Goal: Task Accomplishment & Management: Manage account settings

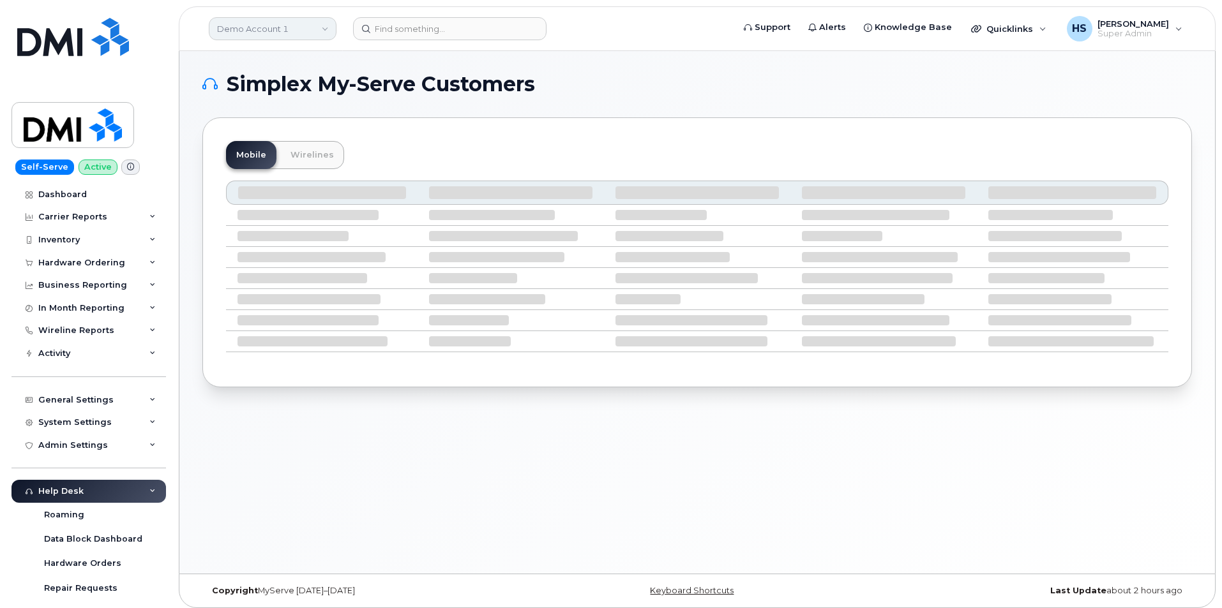
click at [274, 29] on link "Demo Account 1" at bounding box center [273, 28] width 128 height 23
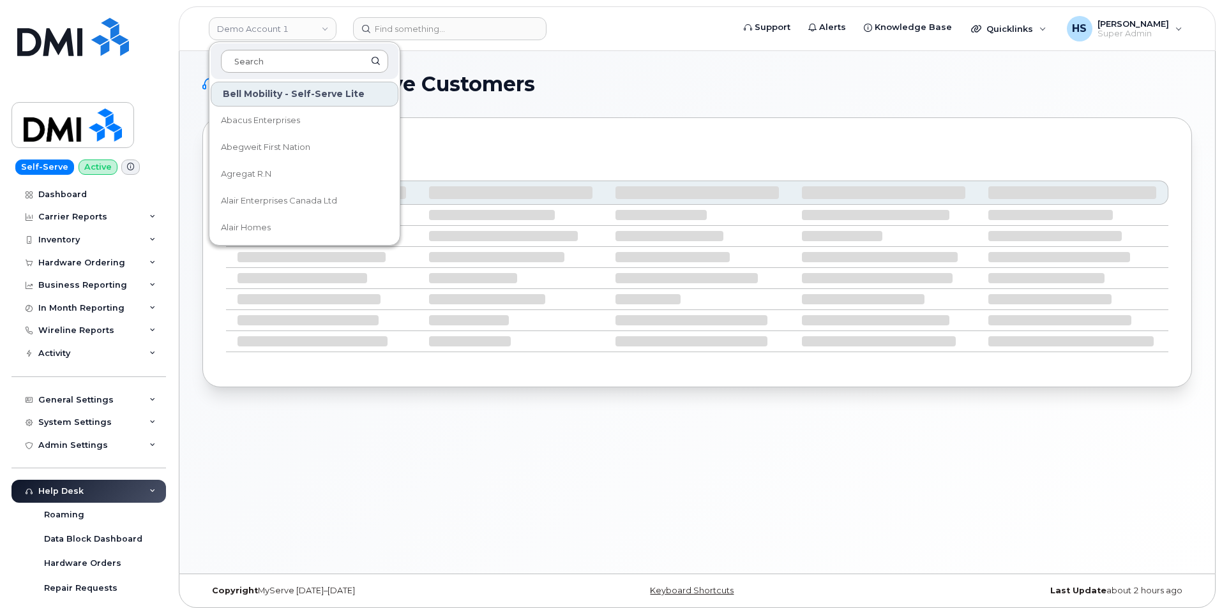
click at [273, 57] on input at bounding box center [304, 61] width 167 height 23
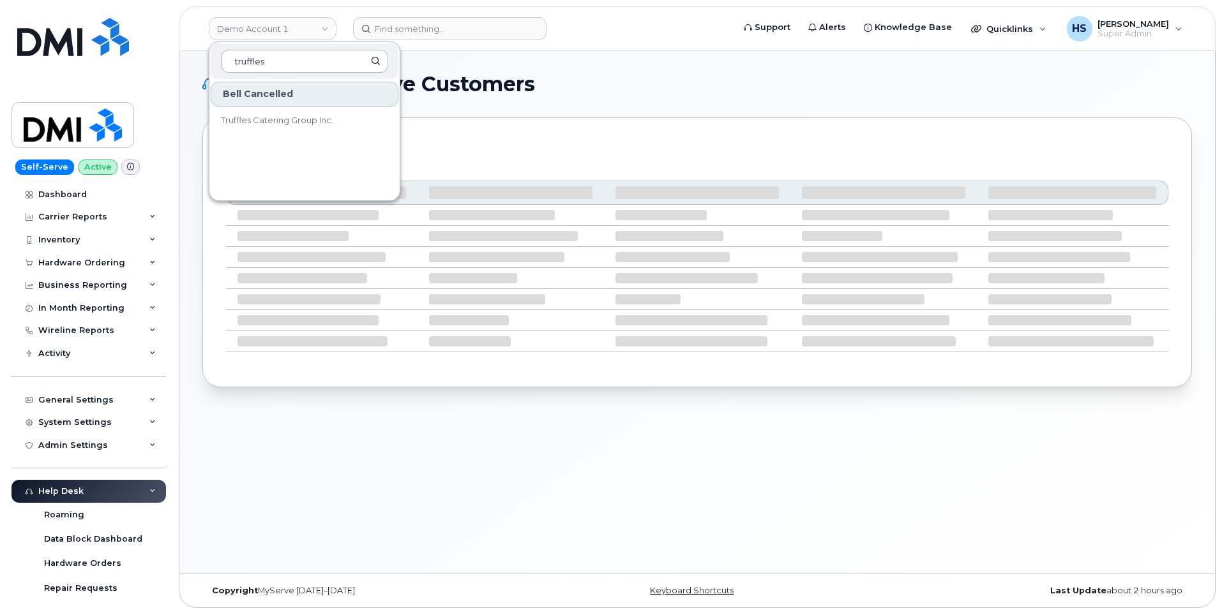
type input "truffles"
click at [229, 121] on span "Truffles Catering Group Inc." at bounding box center [277, 120] width 112 height 13
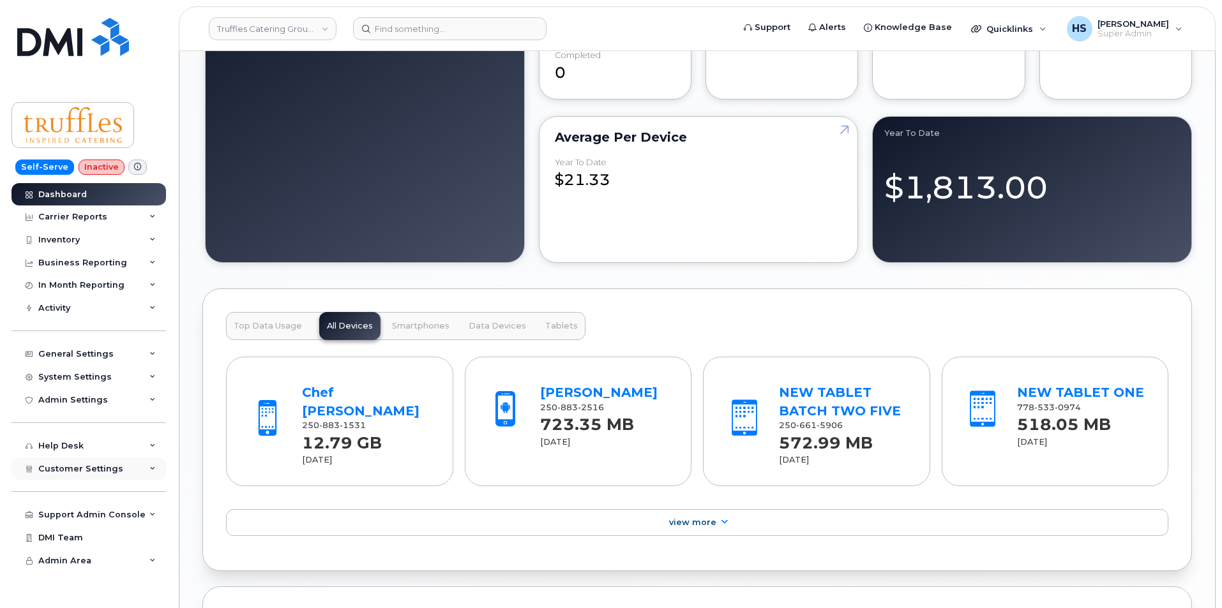
scroll to position [1085, 0]
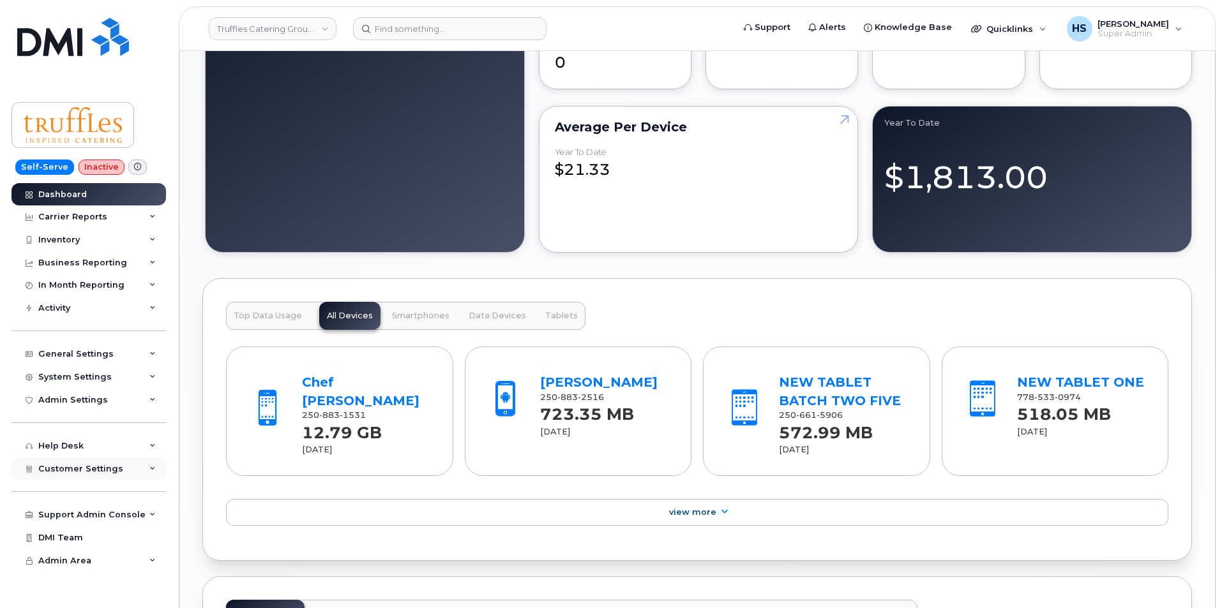
click at [52, 460] on div "Customer Settings" at bounding box center [88, 469] width 155 height 23
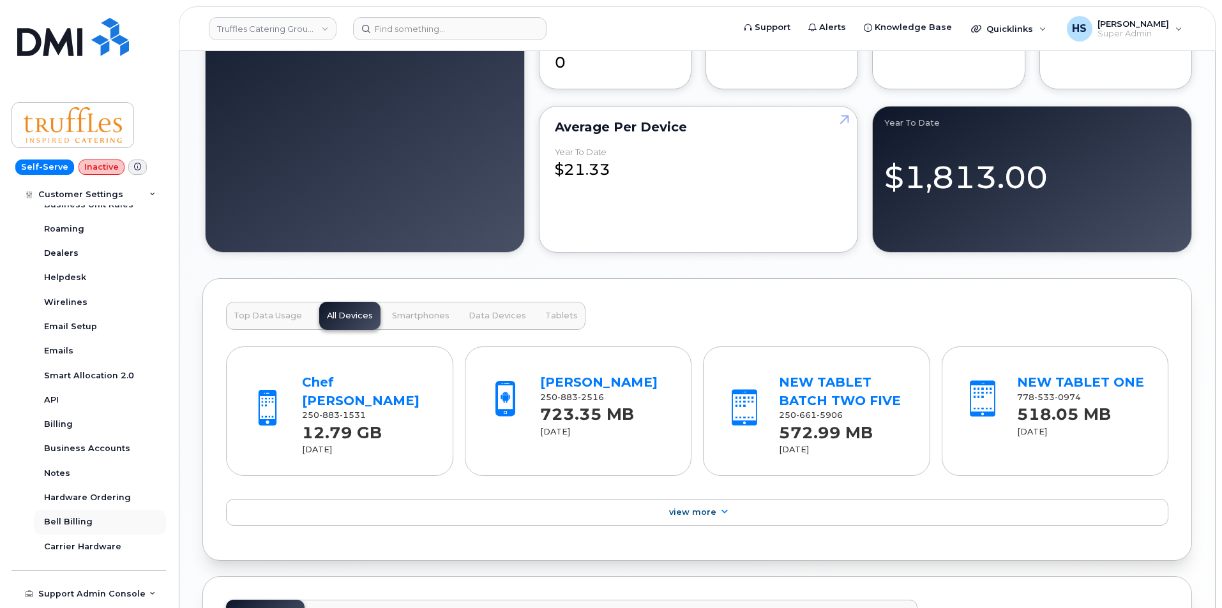
scroll to position [319, 0]
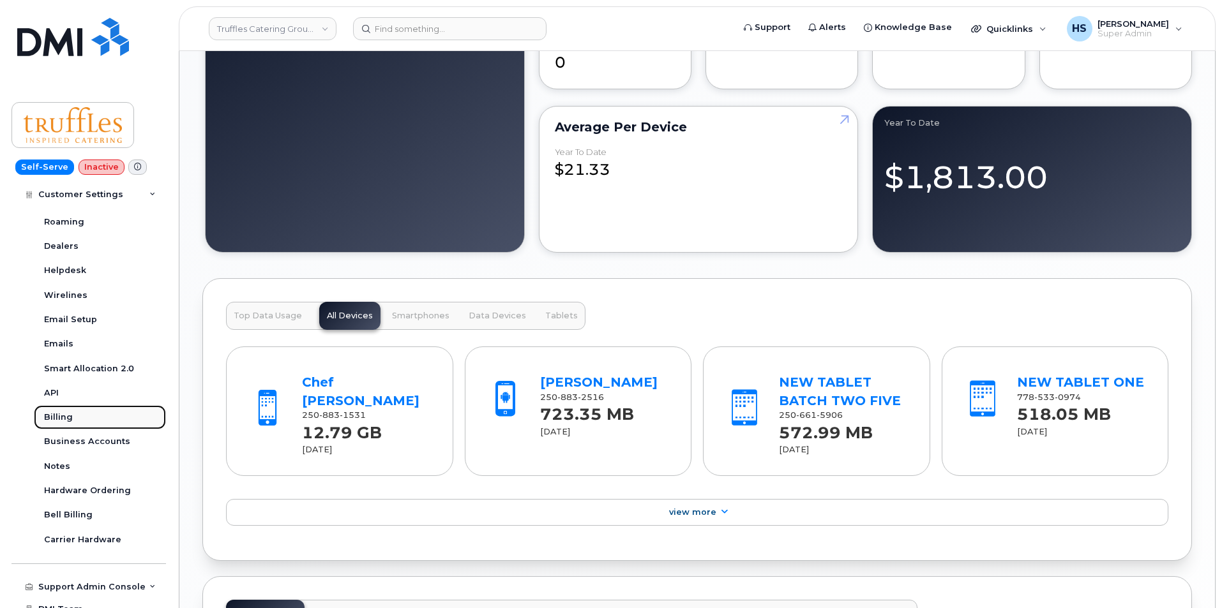
click at [58, 419] on div "Billing" at bounding box center [58, 417] width 29 height 11
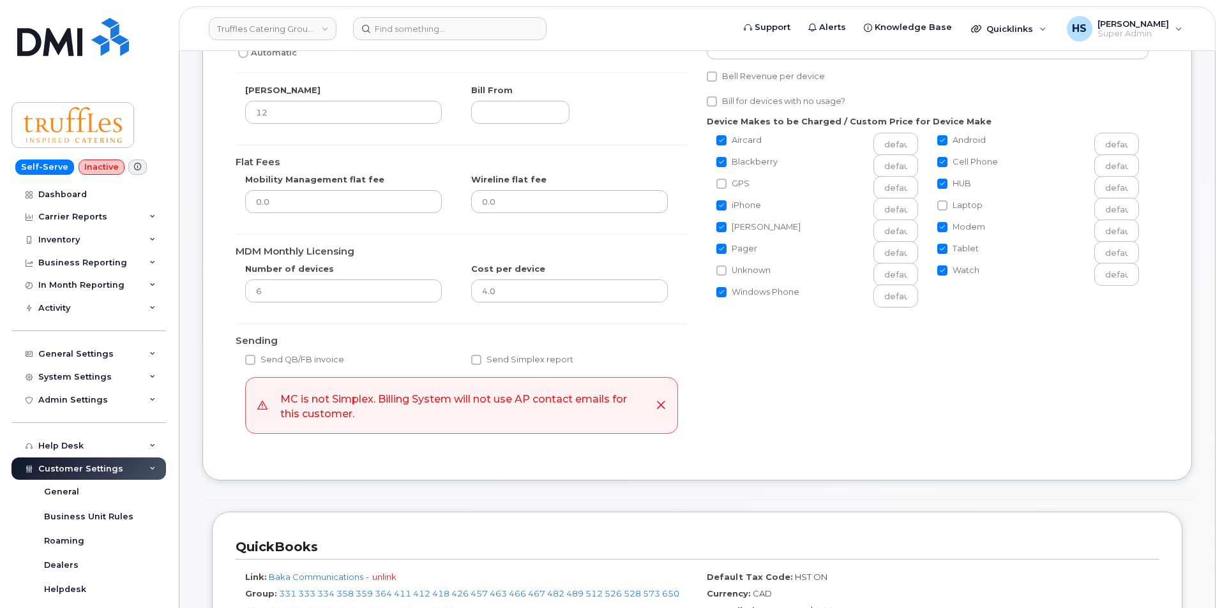
scroll to position [383, 0]
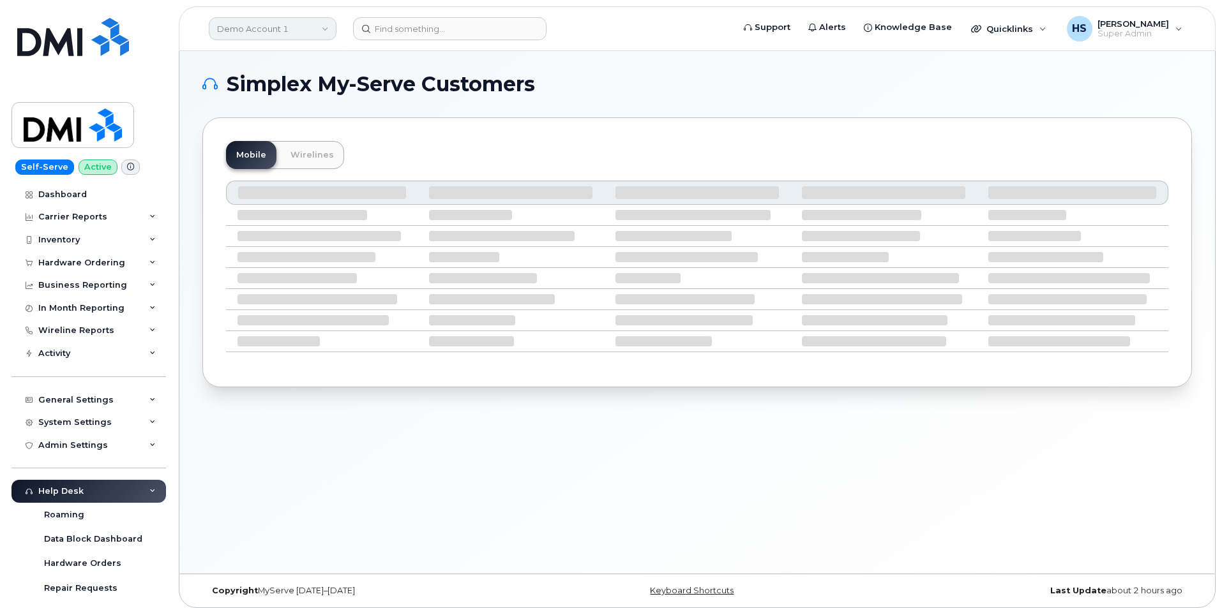
click at [250, 26] on link "Demo Account 1" at bounding box center [273, 28] width 128 height 23
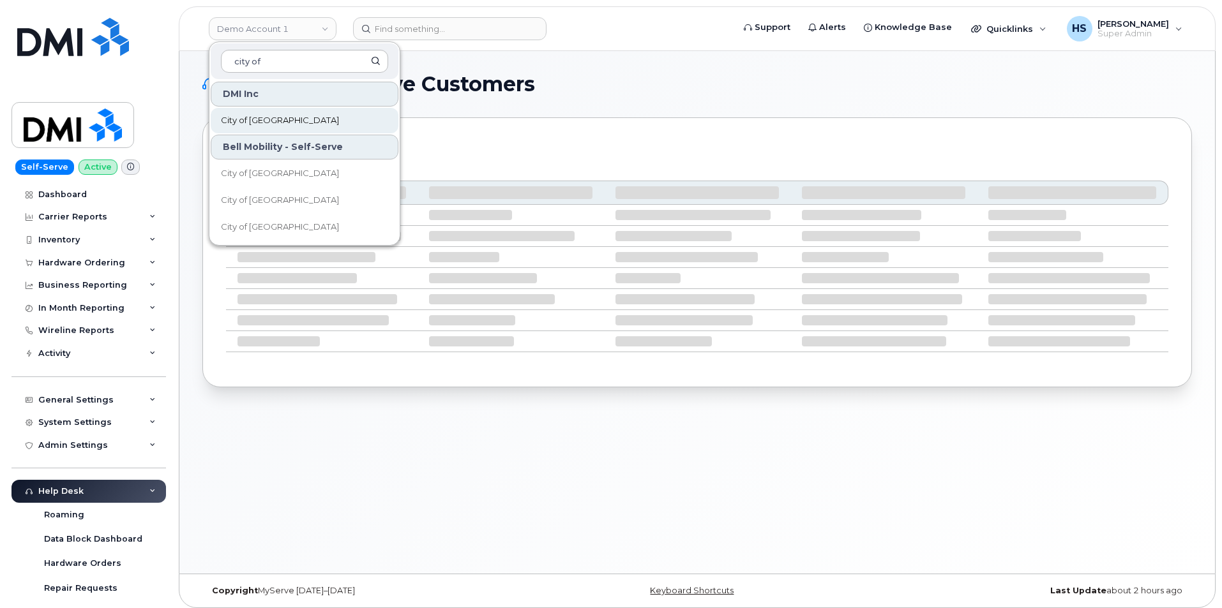
type input "city of"
click at [241, 121] on span "City of [GEOGRAPHIC_DATA]" at bounding box center [280, 120] width 118 height 13
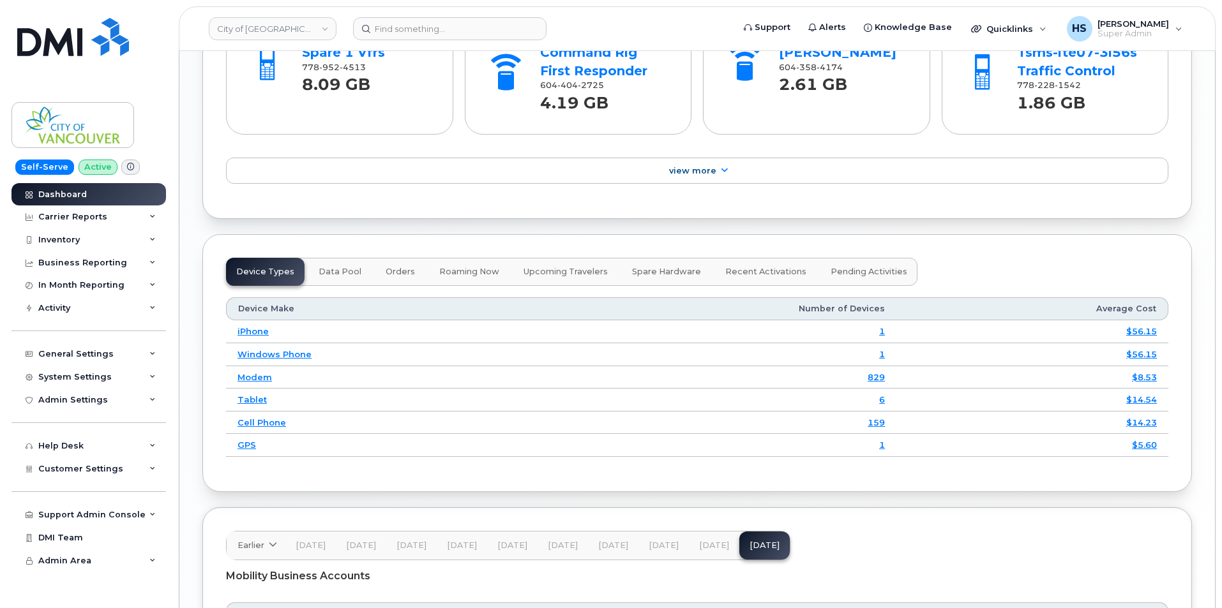
scroll to position [1575, 0]
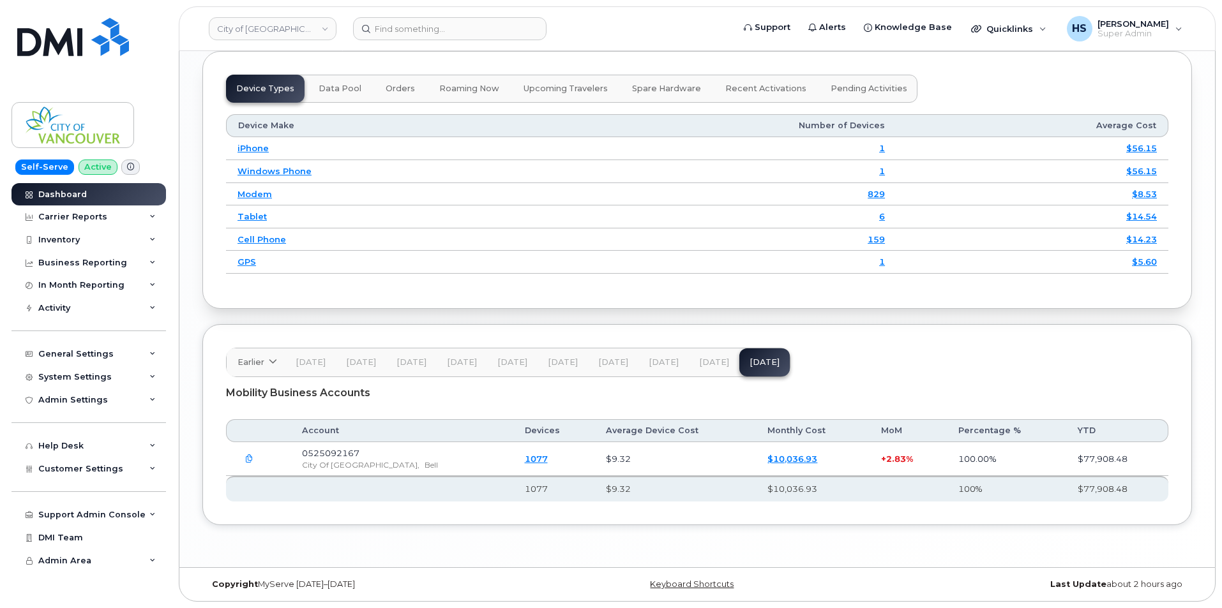
click at [714, 361] on span "Jul 25" at bounding box center [714, 363] width 30 height 10
click at [666, 361] on span "Jun 25" at bounding box center [664, 363] width 30 height 10
click at [706, 359] on span "Jul 25" at bounding box center [714, 363] width 30 height 10
